Goal: Find specific page/section: Find specific page/section

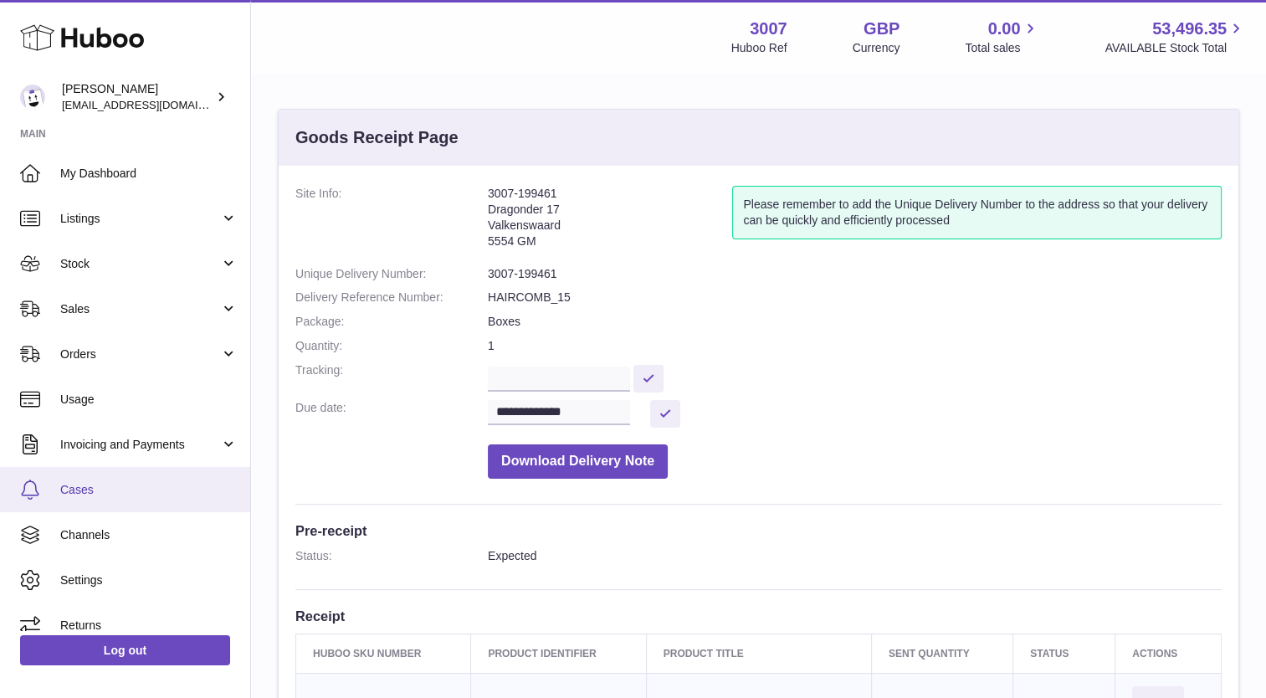
click at [101, 485] on span "Cases" at bounding box center [148, 490] width 177 height 16
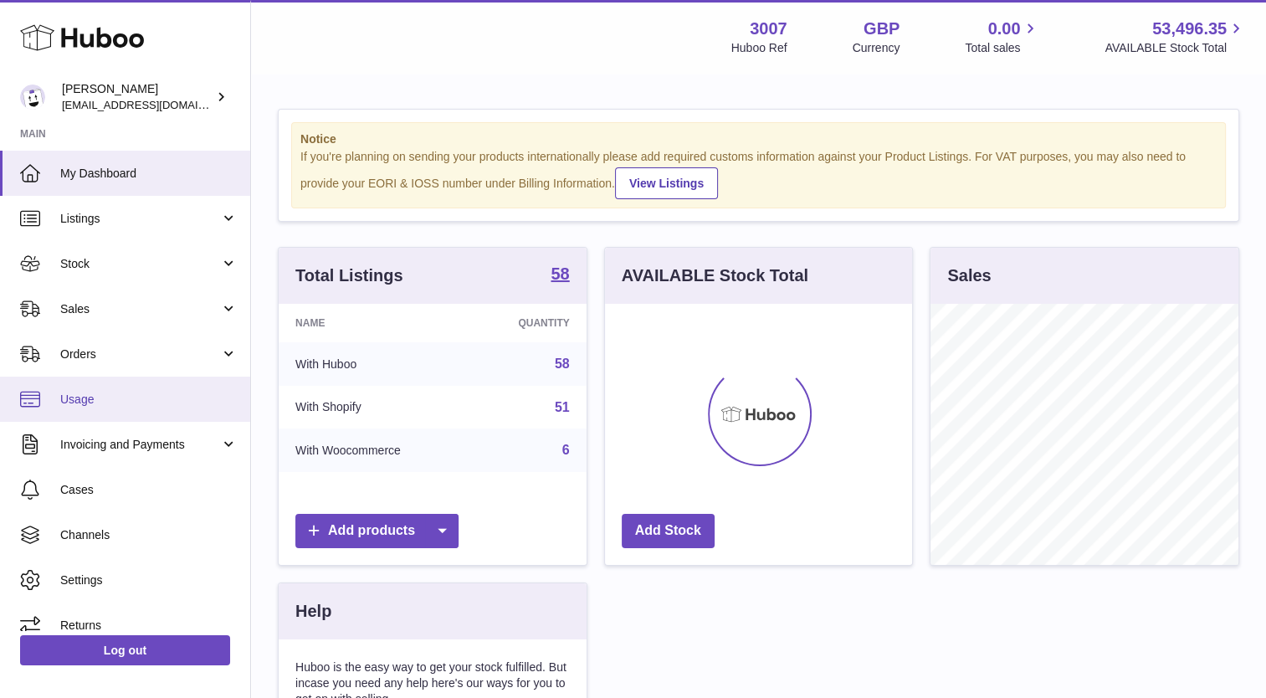
scroll to position [261, 308]
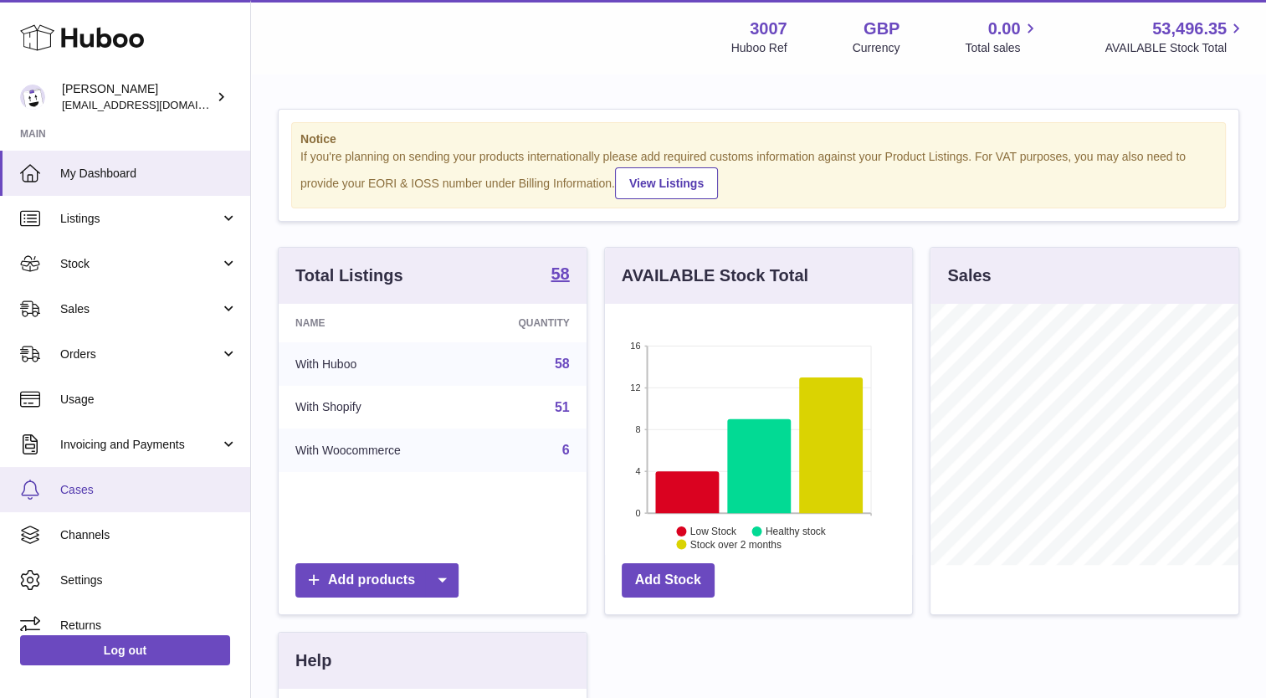
click at [135, 491] on span "Cases" at bounding box center [148, 490] width 177 height 16
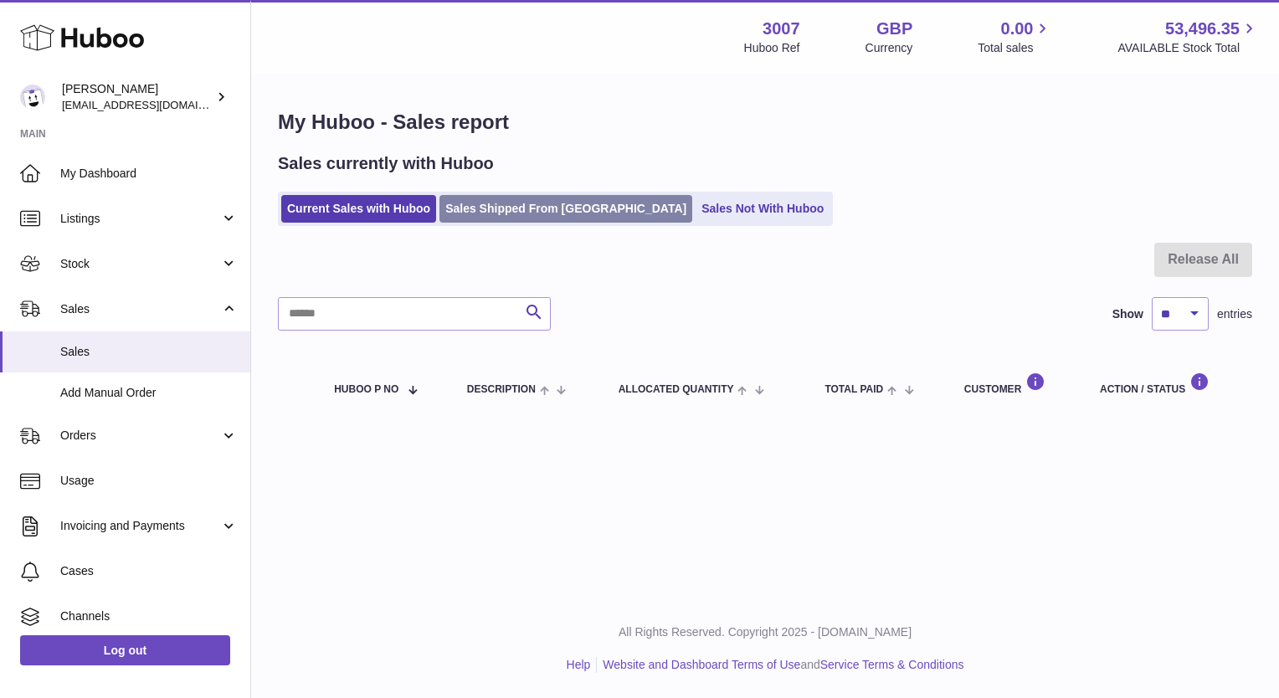
click at [488, 219] on link "Sales Shipped From [GEOGRAPHIC_DATA]" at bounding box center [565, 209] width 253 height 28
